Goal: Transaction & Acquisition: Book appointment/travel/reservation

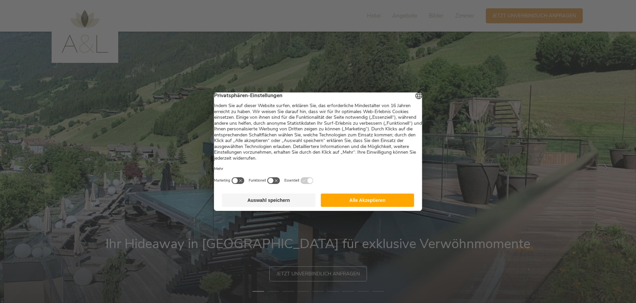
click at [300, 203] on button "Auswahl speichern" at bounding box center [269, 200] width 94 height 13
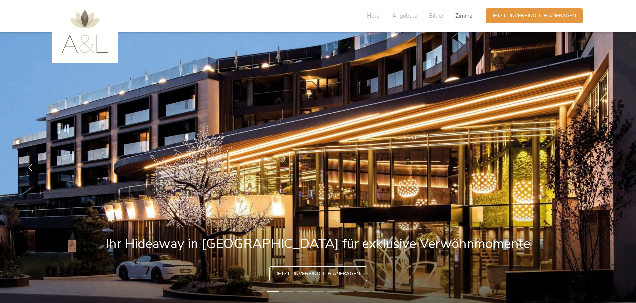
click at [455, 15] on span "Zimmer" at bounding box center [464, 16] width 19 height 8
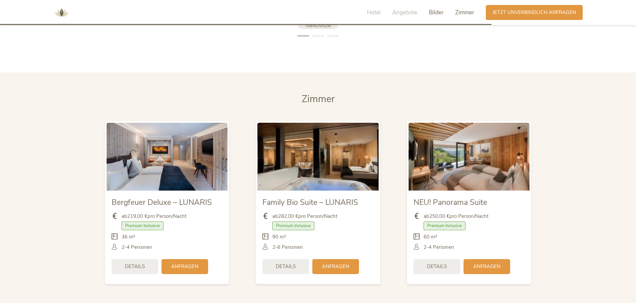
scroll to position [1569, 0]
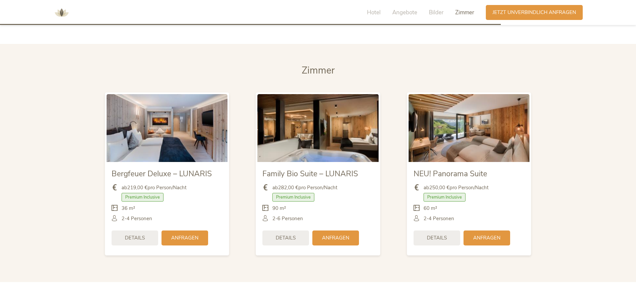
click at [329, 121] on img at bounding box center [317, 128] width 121 height 68
click at [138, 135] on img at bounding box center [167, 128] width 121 height 68
click at [139, 234] on span "Details" at bounding box center [135, 237] width 20 height 7
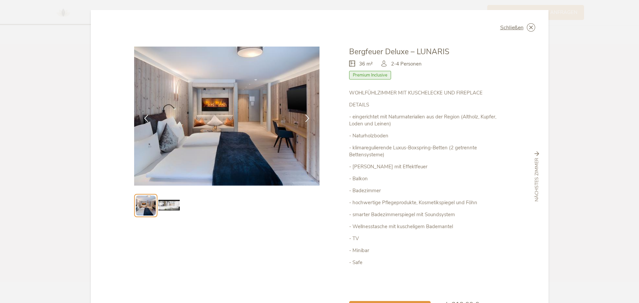
click at [174, 207] on img at bounding box center [168, 205] width 21 height 21
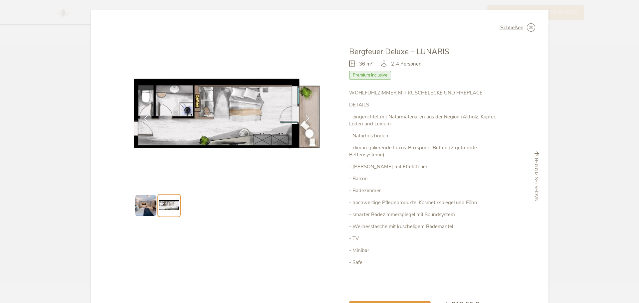
click at [144, 210] on img at bounding box center [145, 205] width 21 height 21
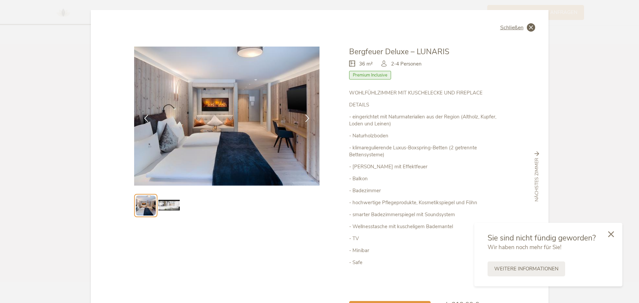
click at [530, 29] on icon at bounding box center [531, 27] width 8 height 8
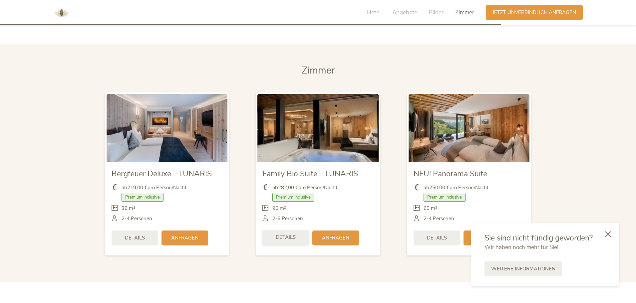
click at [286, 234] on span "Details" at bounding box center [286, 237] width 20 height 7
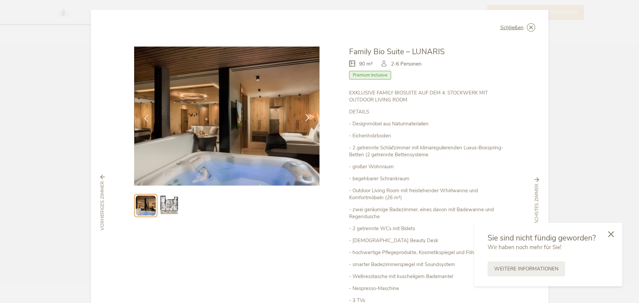
click at [305, 121] on icon at bounding box center [308, 118] width 8 height 8
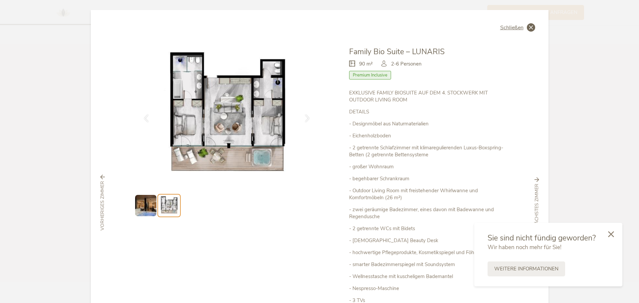
click at [533, 27] on icon at bounding box center [531, 27] width 8 height 8
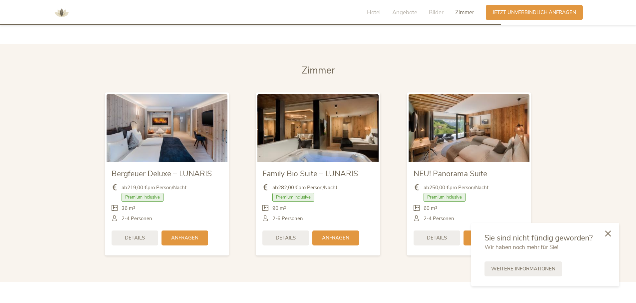
click at [613, 234] on div at bounding box center [608, 234] width 23 height 24
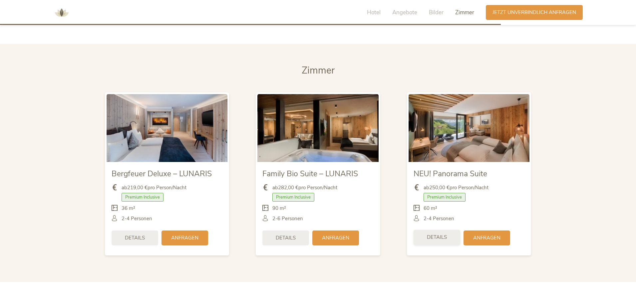
click at [430, 231] on div "Details" at bounding box center [436, 237] width 47 height 15
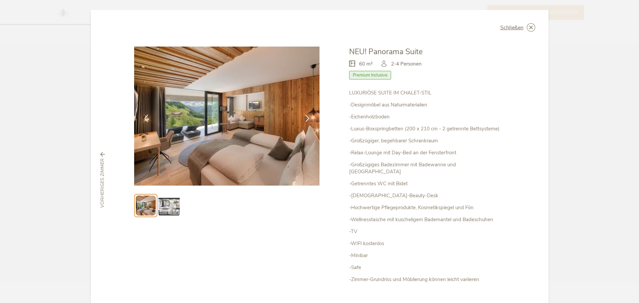
click at [165, 208] on img at bounding box center [168, 205] width 21 height 21
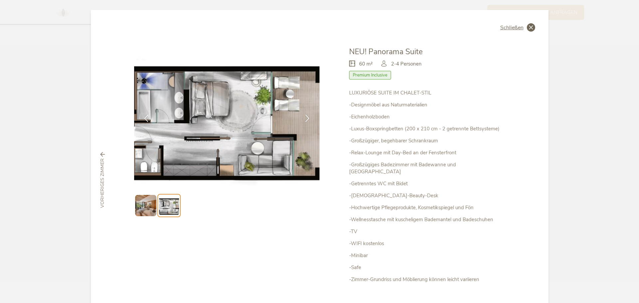
click at [529, 29] on icon at bounding box center [531, 27] width 8 height 8
